Goal: Book appointment/travel/reservation

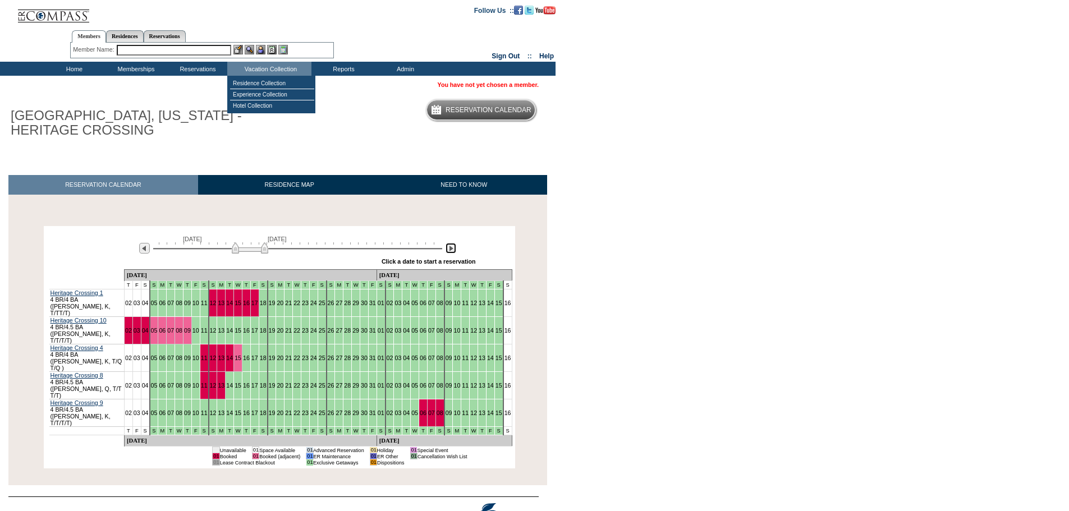
click at [449, 247] on img at bounding box center [451, 248] width 11 height 11
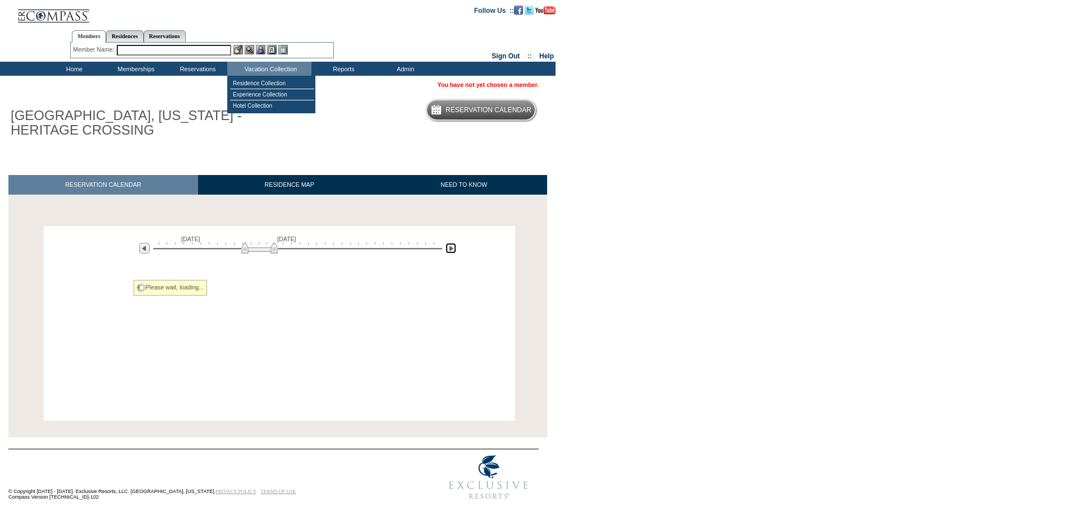
click at [449, 247] on img at bounding box center [451, 248] width 11 height 11
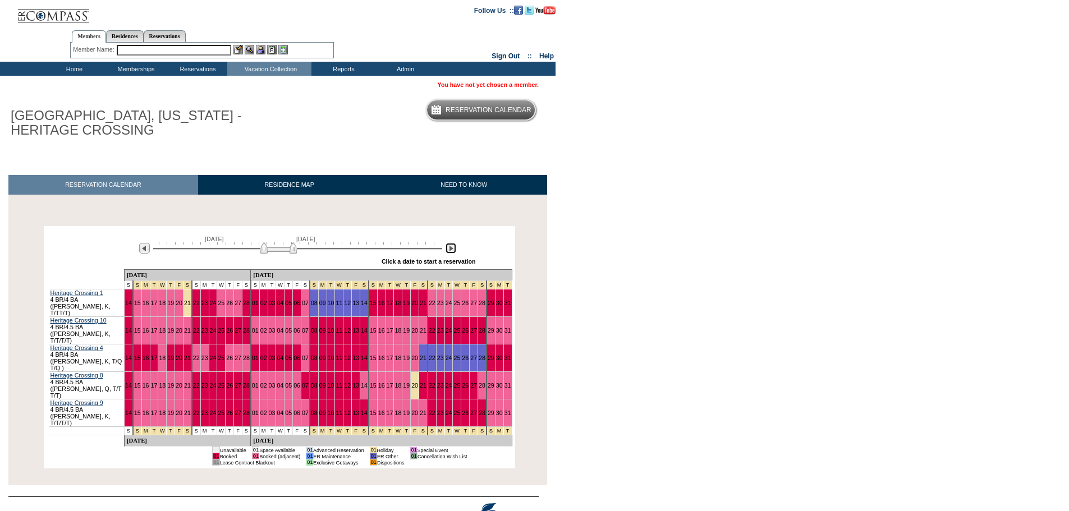
click at [449, 247] on img at bounding box center [451, 248] width 11 height 11
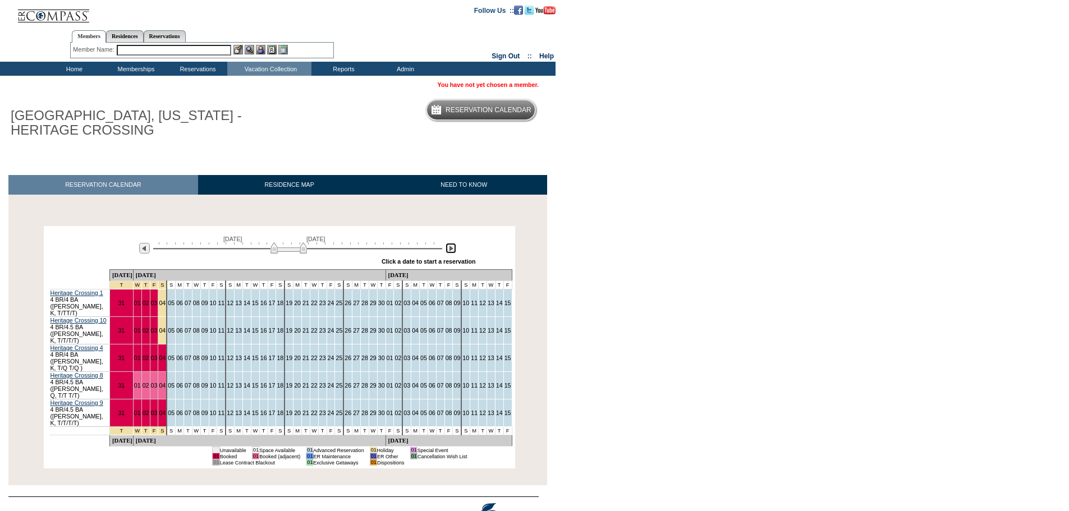
click at [446, 250] on img at bounding box center [451, 248] width 11 height 11
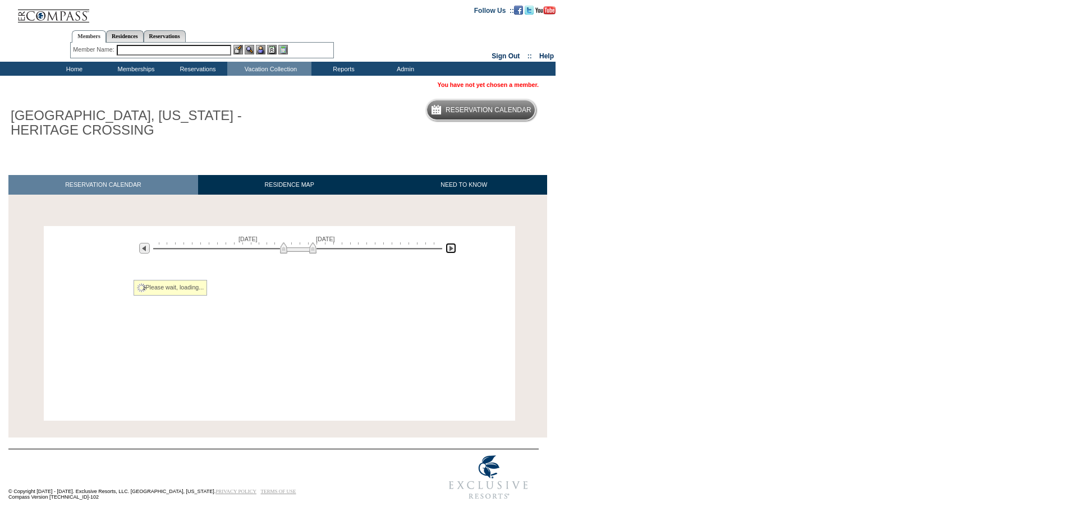
click at [450, 250] on img at bounding box center [451, 248] width 11 height 11
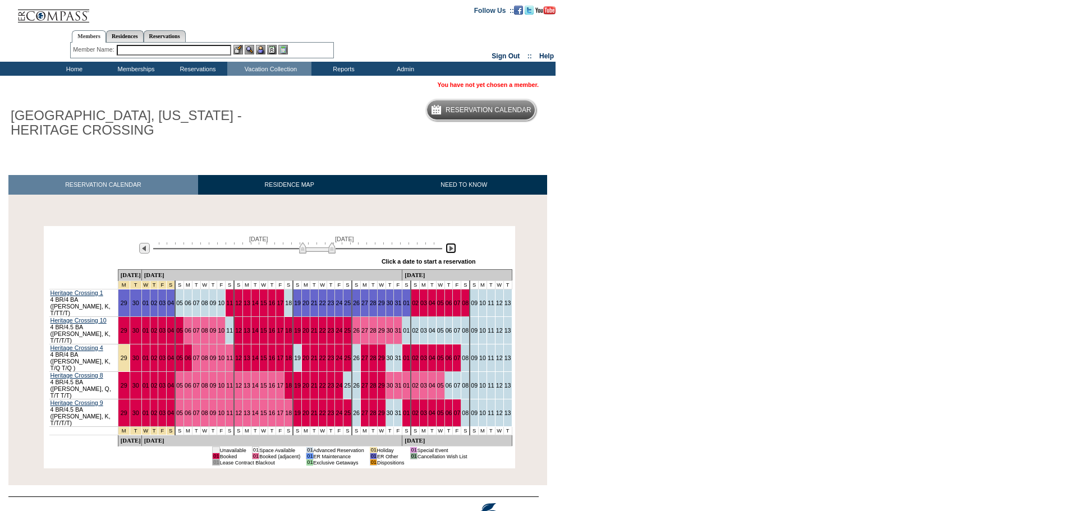
click at [450, 250] on img at bounding box center [451, 248] width 11 height 11
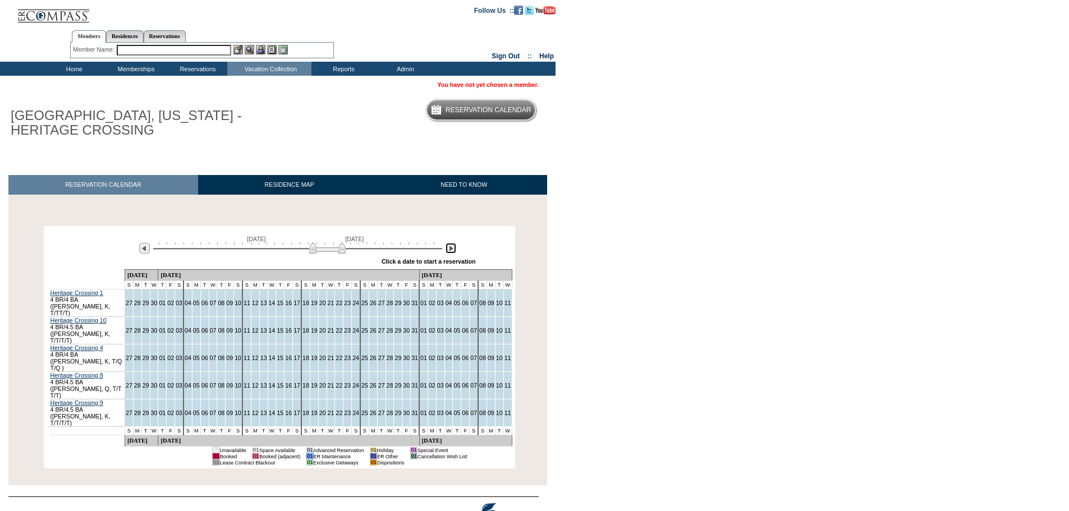
click at [450, 250] on img at bounding box center [451, 248] width 11 height 11
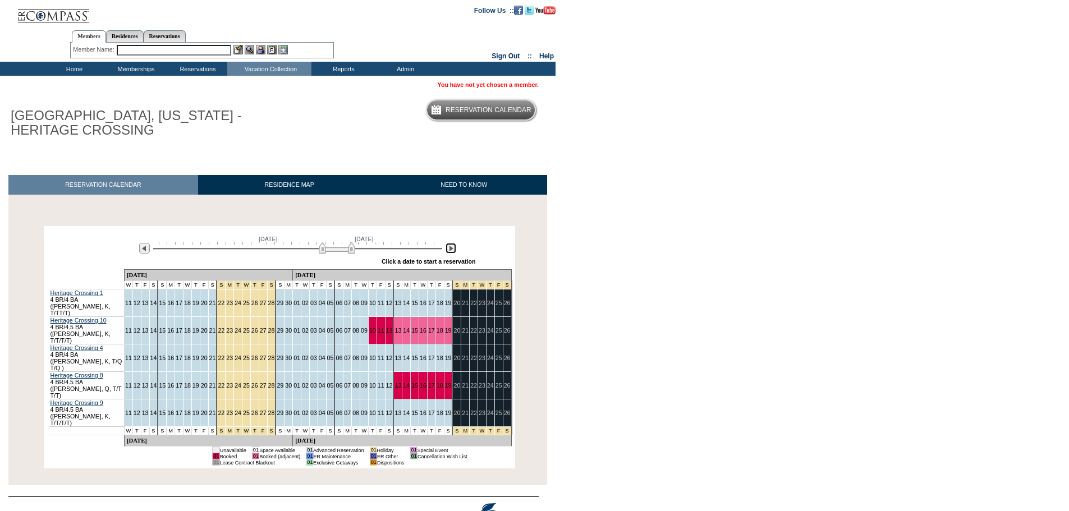
click at [450, 250] on img at bounding box center [451, 248] width 11 height 11
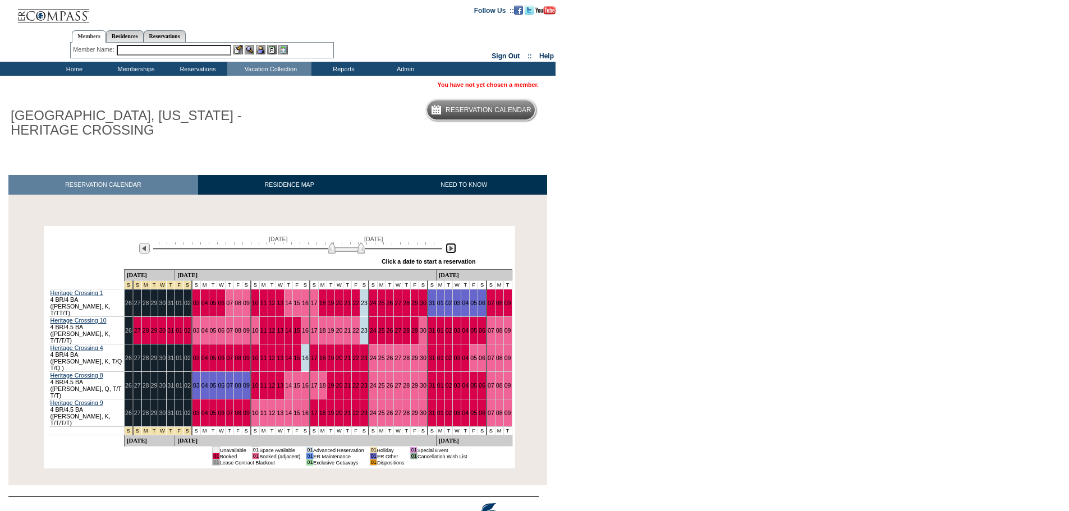
click at [450, 250] on img at bounding box center [451, 248] width 11 height 11
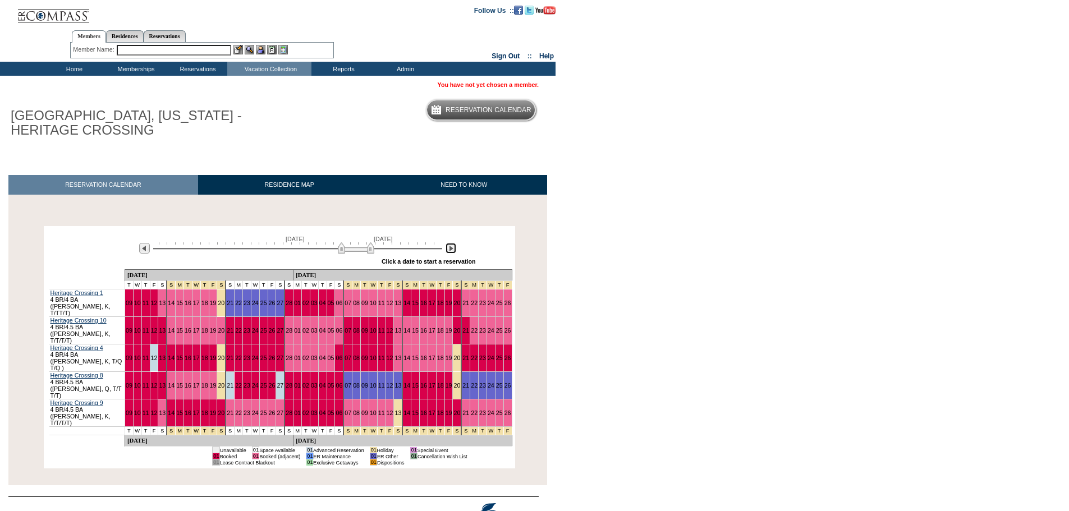
click at [450, 250] on img at bounding box center [451, 248] width 11 height 11
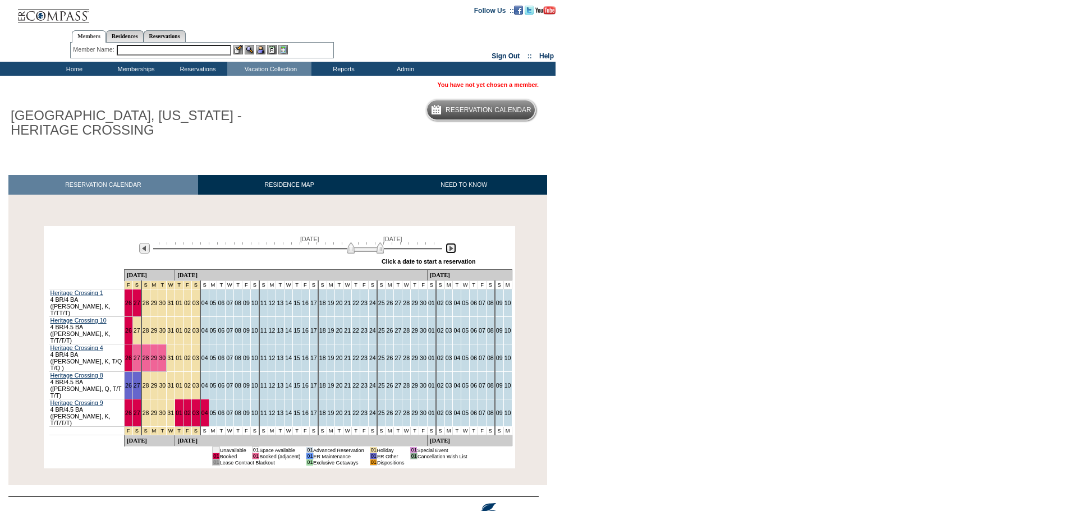
click at [450, 250] on img at bounding box center [451, 248] width 11 height 11
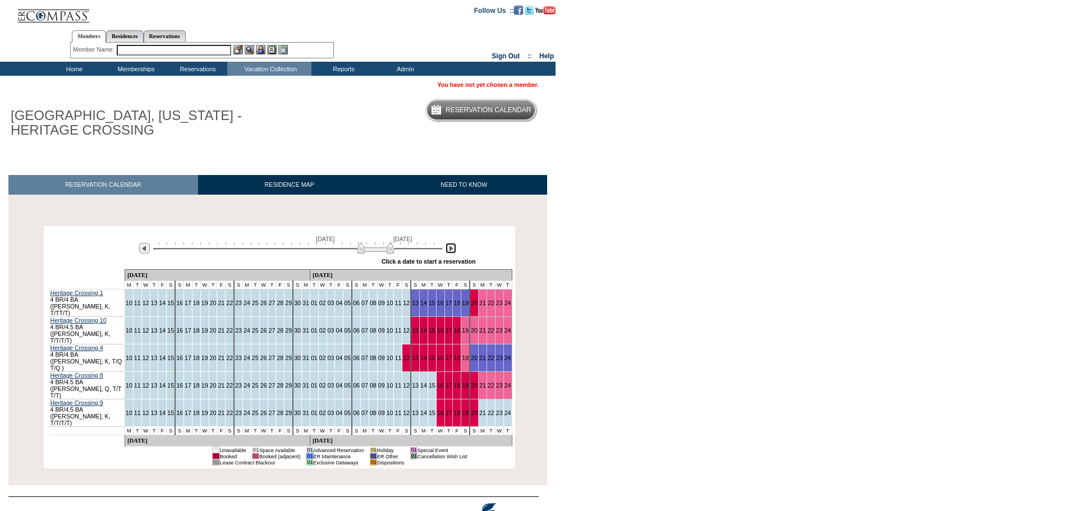
click at [450, 250] on img at bounding box center [451, 248] width 11 height 11
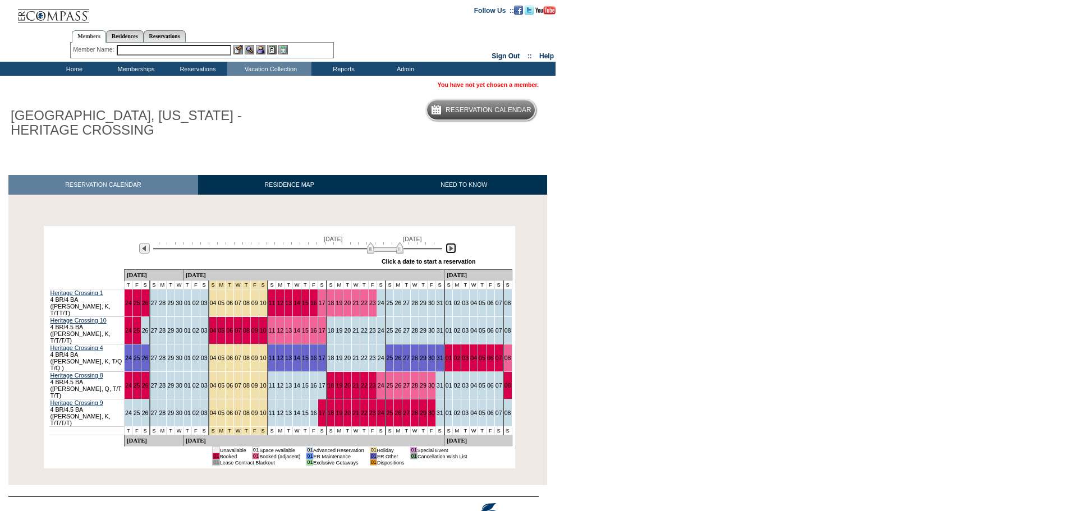
click at [450, 250] on img at bounding box center [451, 248] width 11 height 11
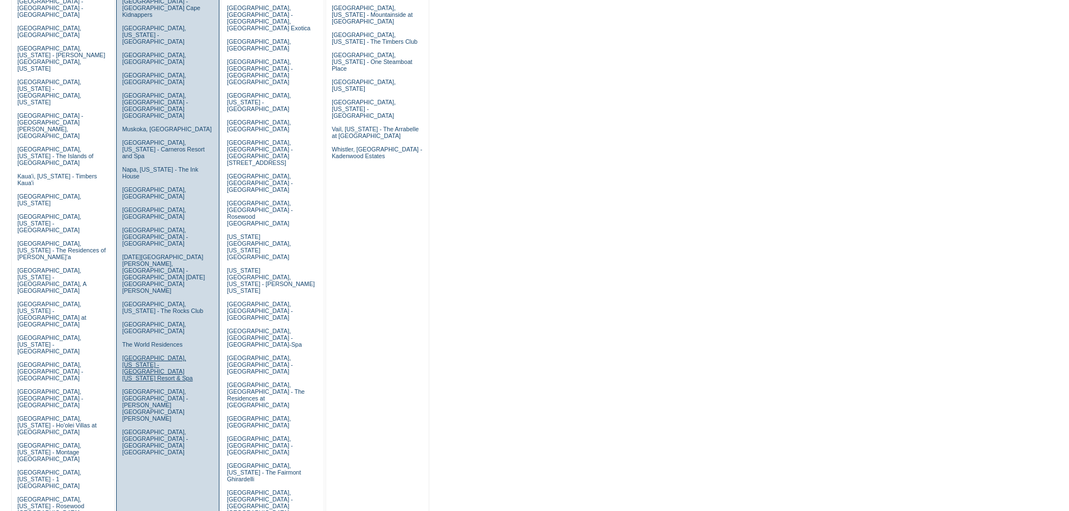
scroll to position [224, 0]
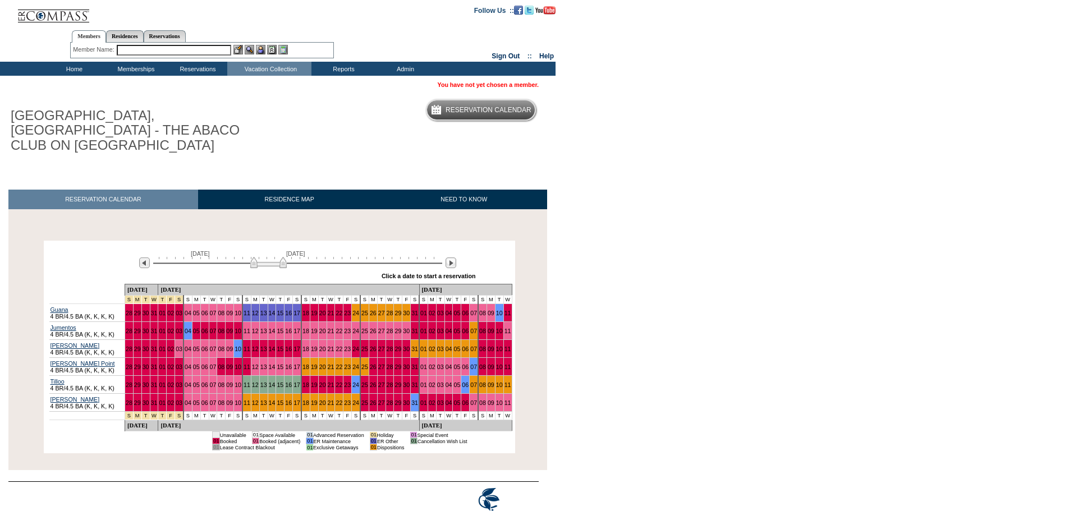
scroll to position [22, 0]
